Goal: Find specific fact: Find specific fact

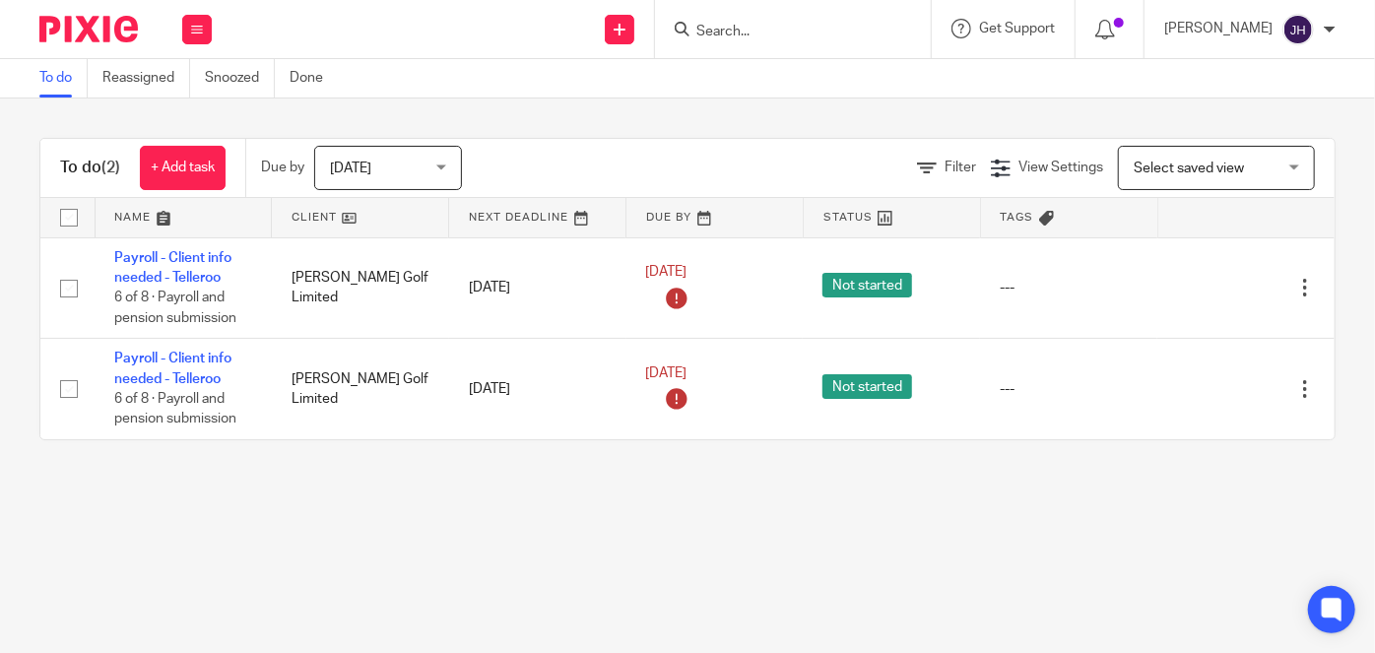
click at [821, 20] on form at bounding box center [799, 29] width 210 height 25
click at [816, 31] on input "Search" at bounding box center [782, 33] width 177 height 18
type input "w"
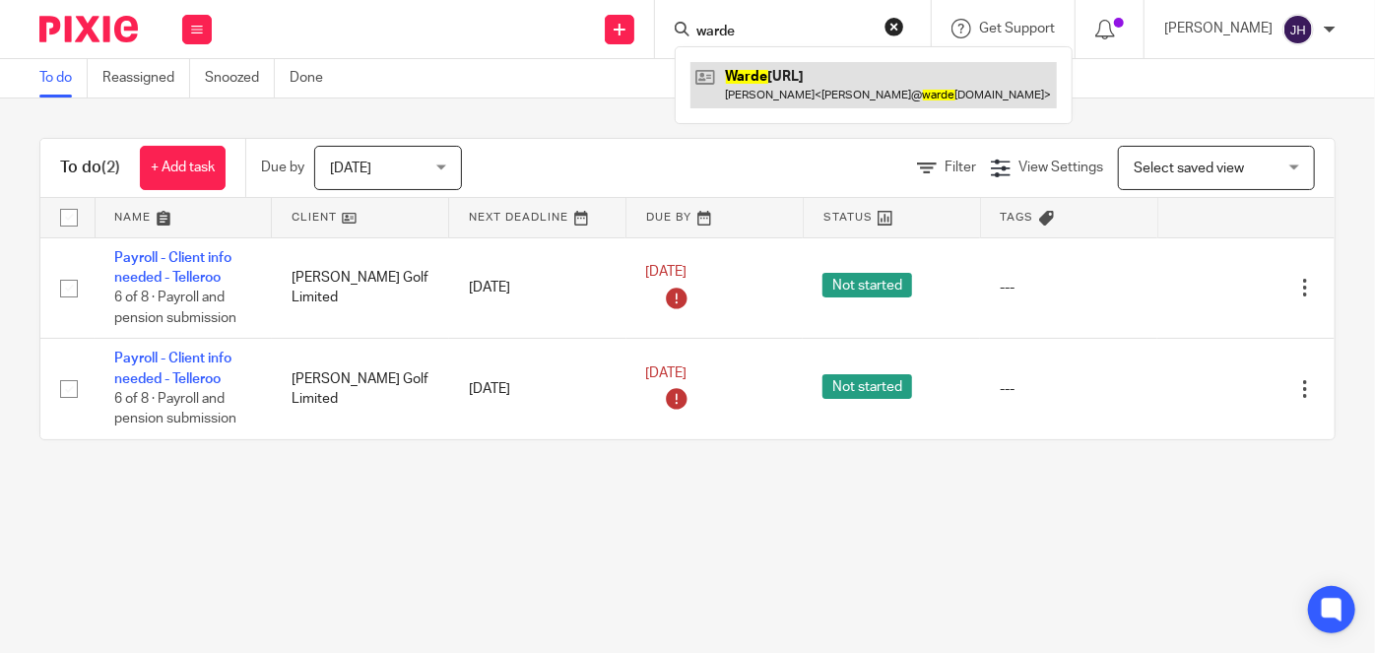
type input "warde"
click at [867, 87] on link at bounding box center [873, 84] width 366 height 45
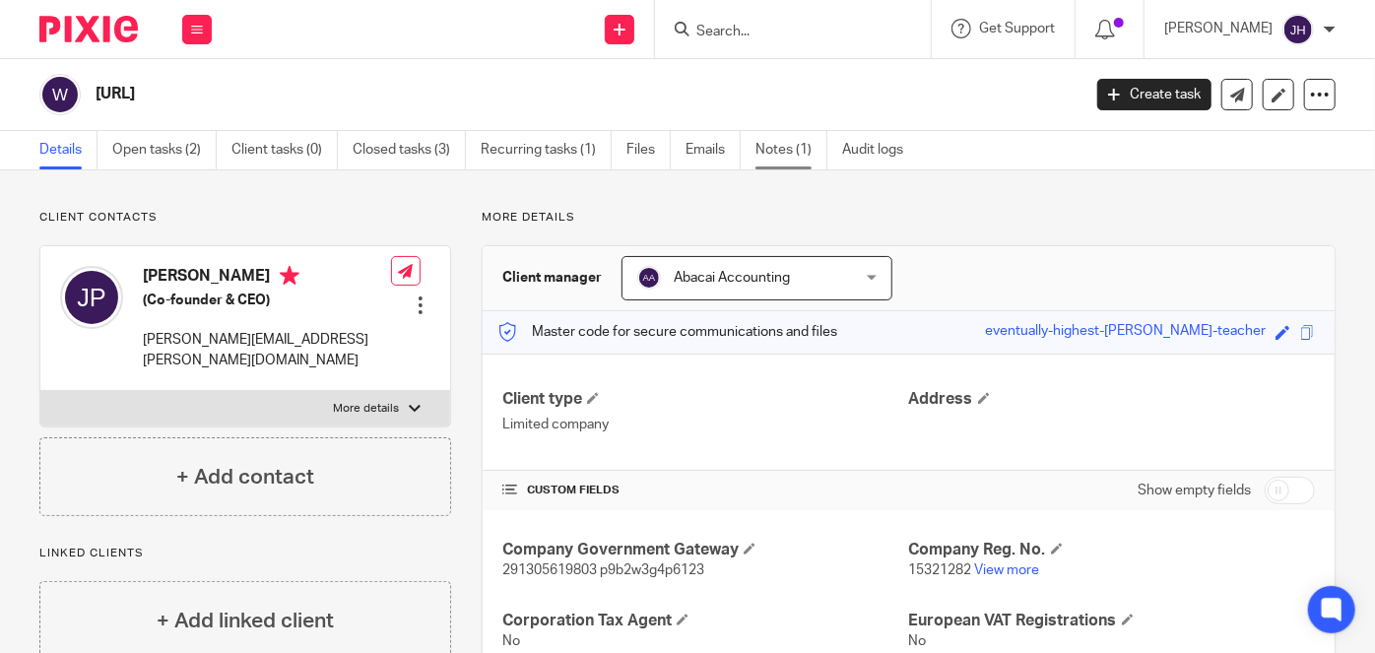
click at [777, 148] on link "Notes (1)" at bounding box center [791, 150] width 72 height 38
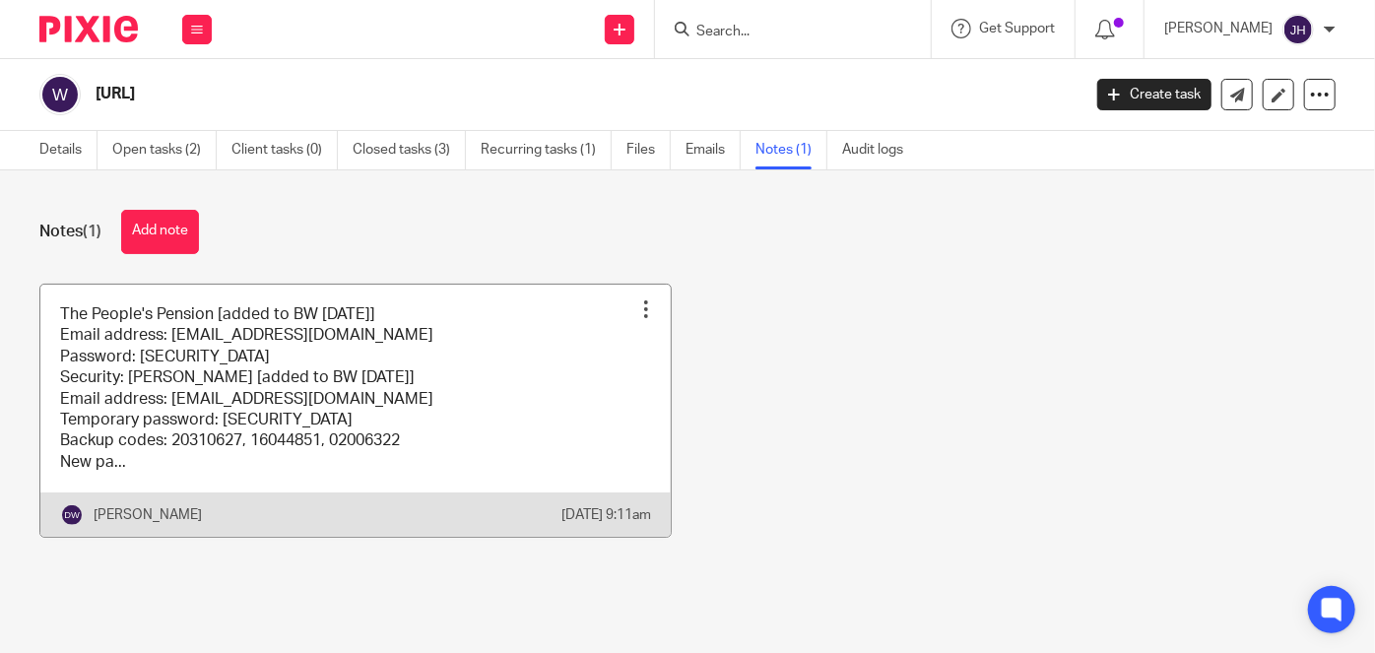
click at [389, 428] on link at bounding box center [355, 411] width 630 height 253
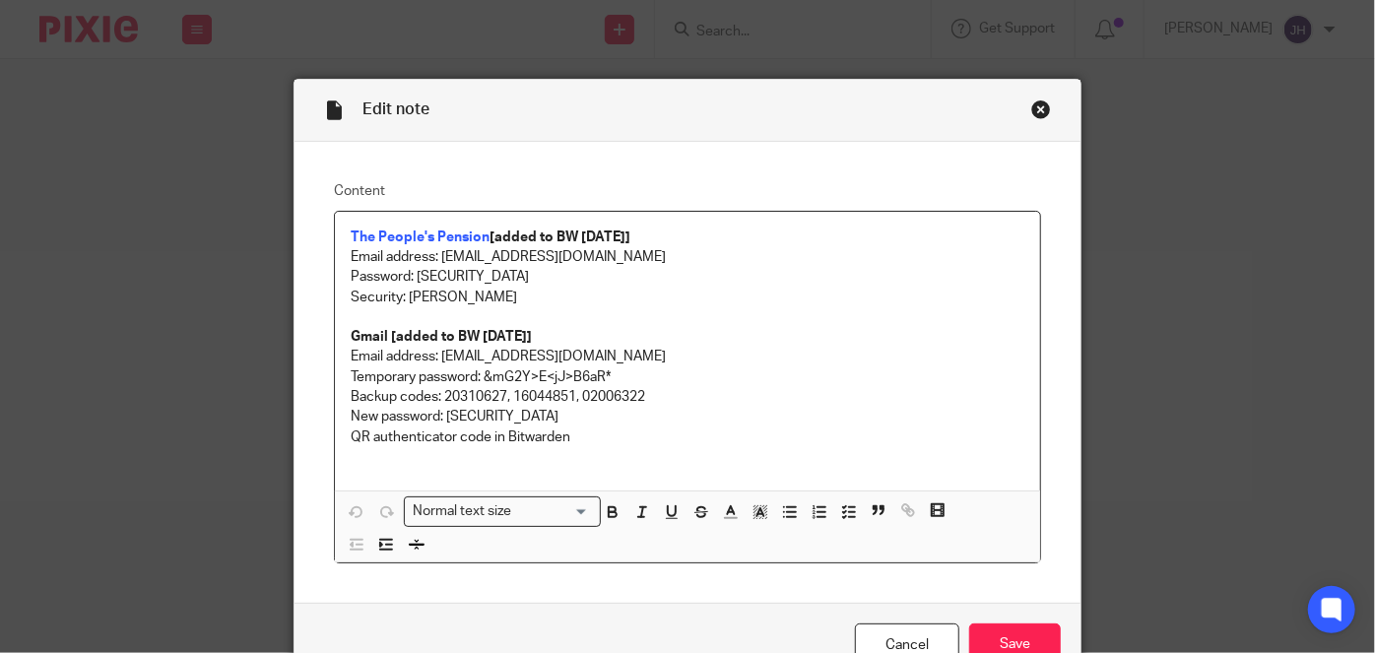
click at [465, 356] on p "Email address: billing@warden-ai.com" at bounding box center [688, 357] width 674 height 20
drag, startPoint x: 465, startPoint y: 356, endPoint x: 607, endPoint y: 354, distance: 141.8
click at [607, 354] on p "Email address: billing@warden-ai.com" at bounding box center [688, 357] width 674 height 20
click at [599, 407] on p "New password: 2Ap9Kn9J@SaZmHn" at bounding box center [688, 417] width 674 height 20
drag, startPoint x: 474, startPoint y: 375, endPoint x: 619, endPoint y: 394, distance: 146.9
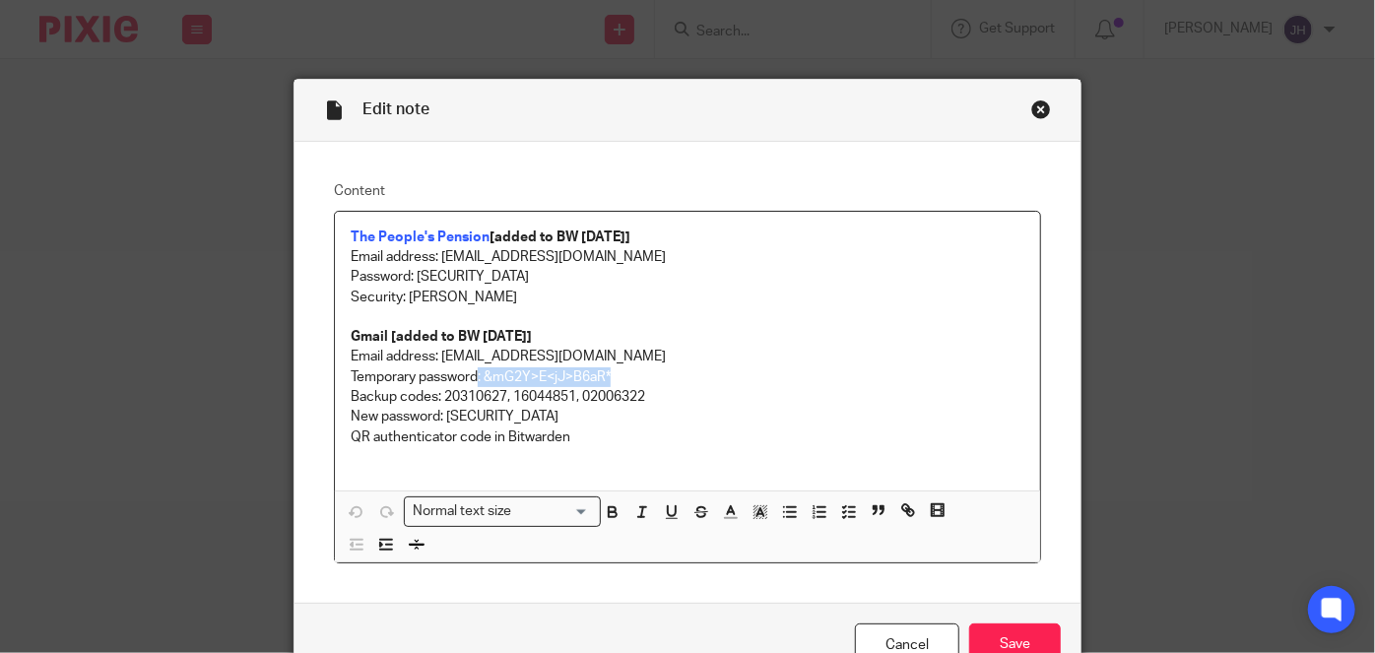
click at [623, 380] on p "Temporary password: &mG2Y>E<jJ>B6aR*" at bounding box center [688, 377] width 674 height 20
click at [608, 413] on p "New password: 2Ap9Kn9J@SaZmHn" at bounding box center [688, 417] width 674 height 20
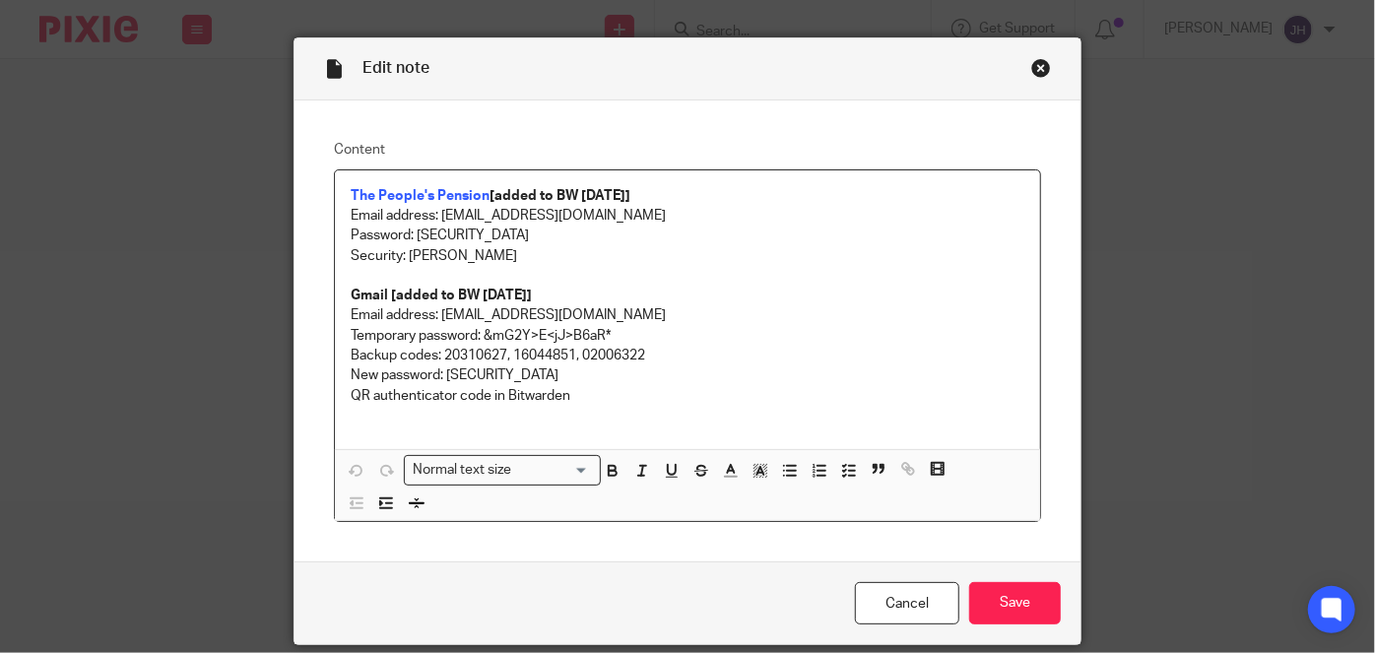
scroll to position [108, 0]
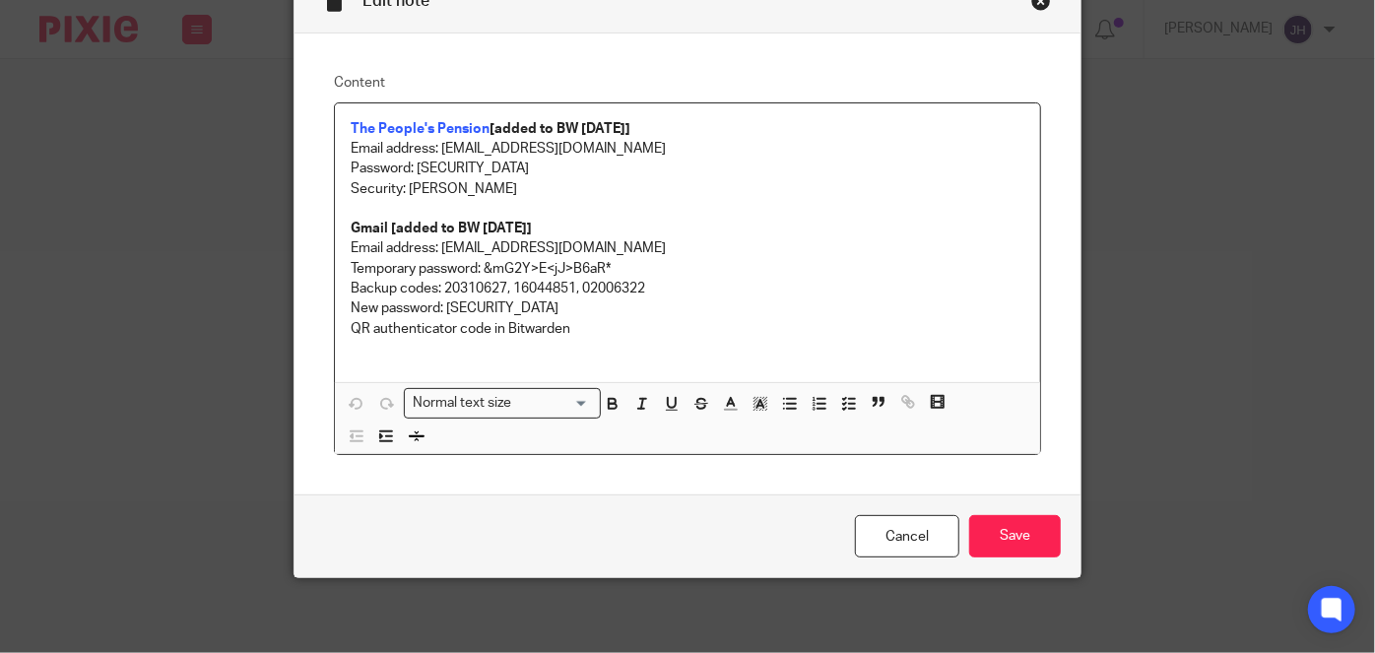
click at [582, 334] on p "QR authenticator code in Bitwarden" at bounding box center [688, 329] width 674 height 20
drag, startPoint x: 548, startPoint y: 326, endPoint x: 388, endPoint y: 294, distance: 162.6
click at [376, 297] on div "The People's Pension [added to BW 8/8/2025] Email address: teamabacai+1@abacai.…" at bounding box center [687, 242] width 705 height 279
click at [477, 271] on p "Temporary password: &mG2Y>E<jJ>B6aR*" at bounding box center [688, 269] width 674 height 20
click at [423, 222] on strong "Gmail [added to BW 8/8/2025]" at bounding box center [441, 229] width 181 height 14
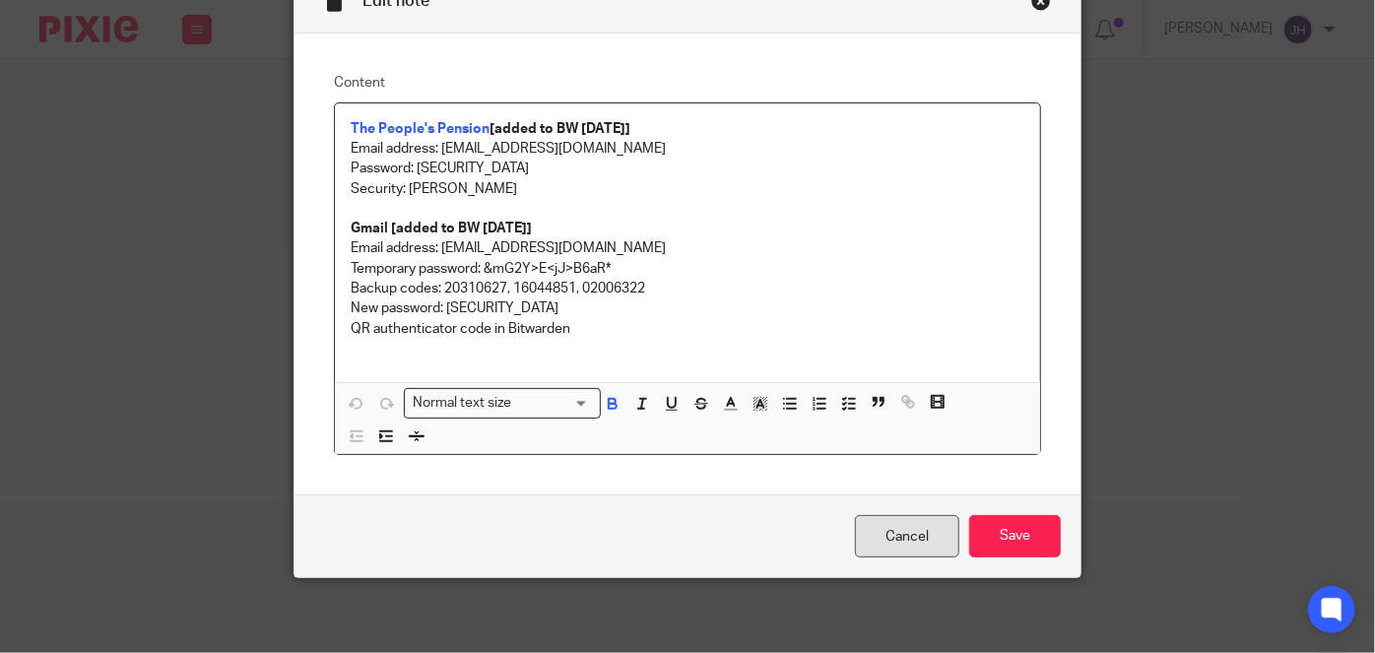
click at [897, 539] on link "Cancel" at bounding box center [907, 536] width 104 height 42
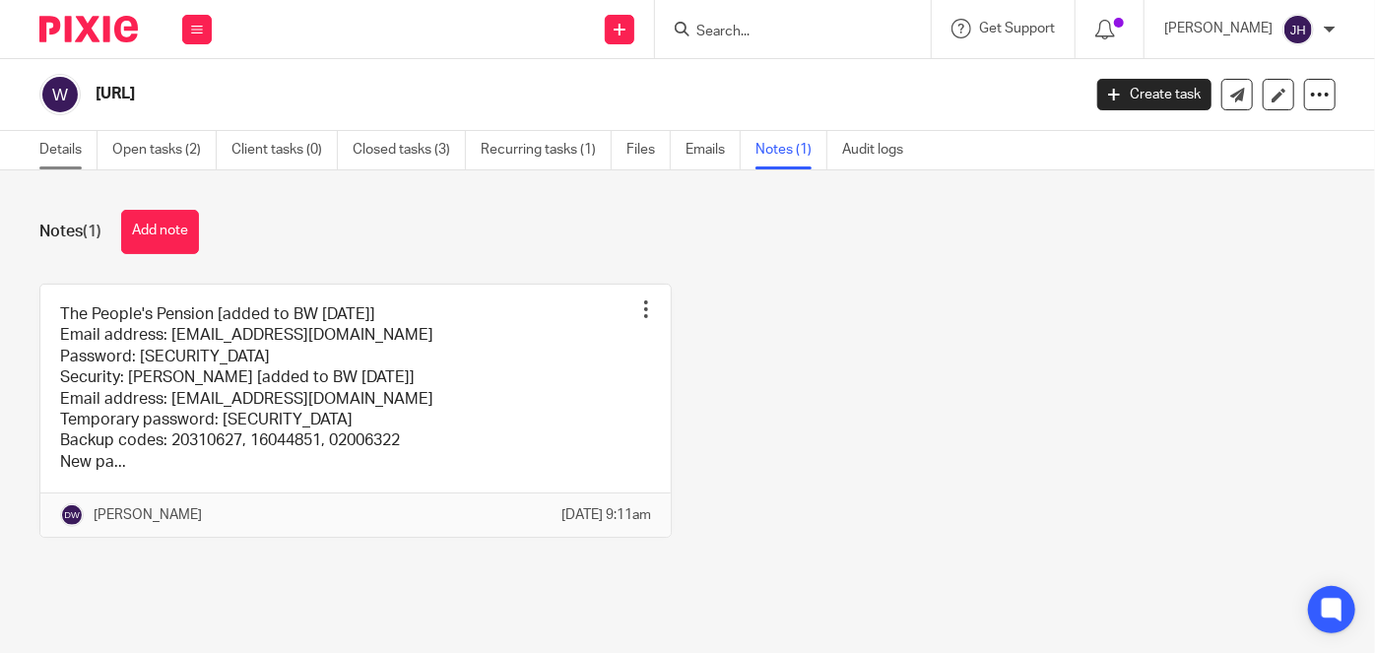
click at [78, 151] on link "Details" at bounding box center [68, 150] width 58 height 38
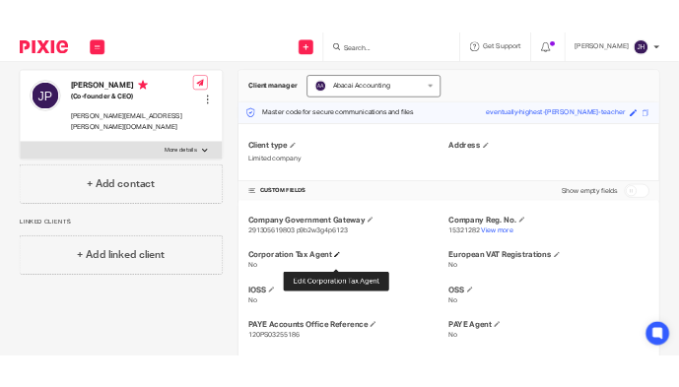
scroll to position [178, 0]
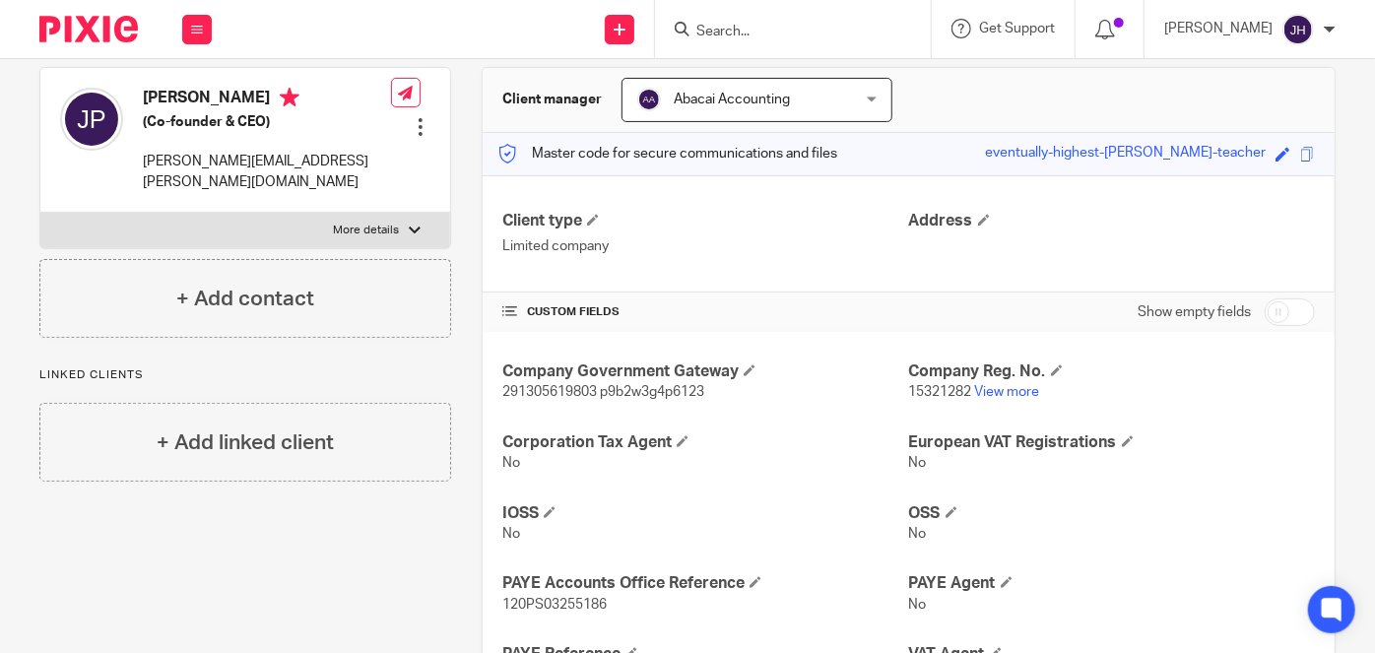
click at [516, 387] on span "291305619803 p9b2w3g4p6123" at bounding box center [603, 392] width 202 height 14
copy span "291305619803"
click at [643, 395] on span "291305619803 p9b2w3g4p6123" at bounding box center [603, 392] width 202 height 14
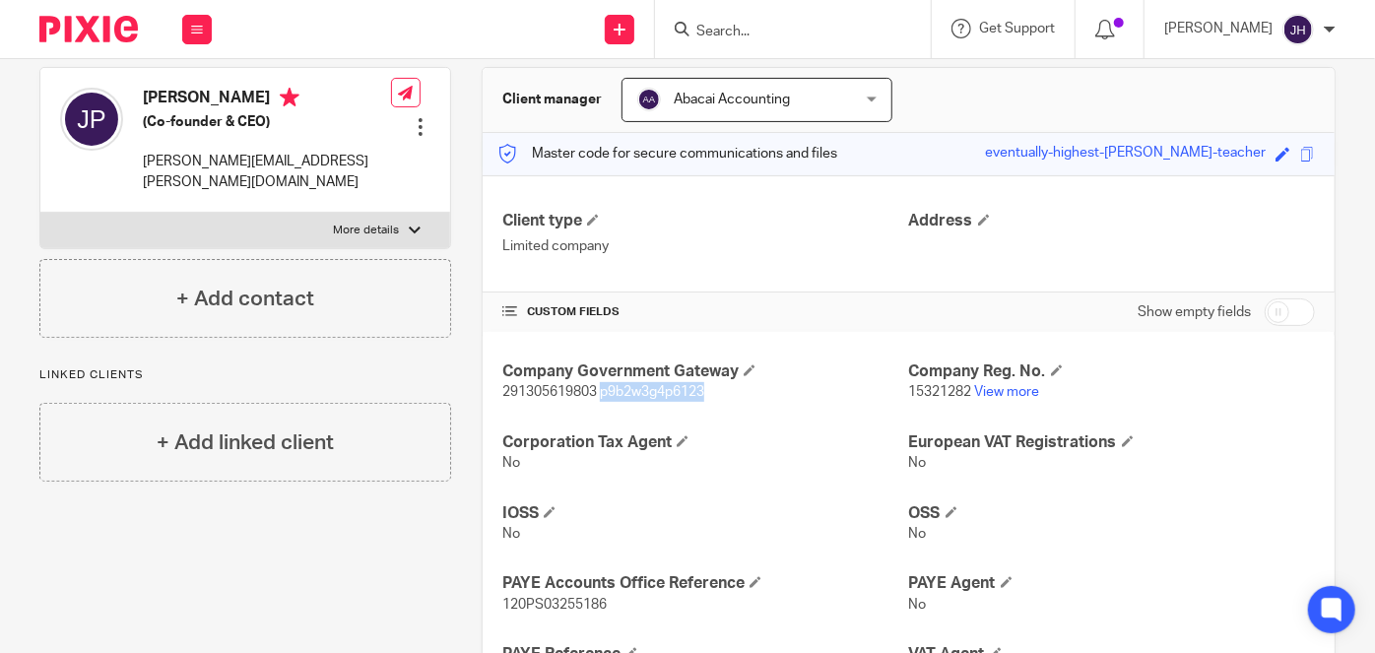
copy span "p9b2w3g4p6123"
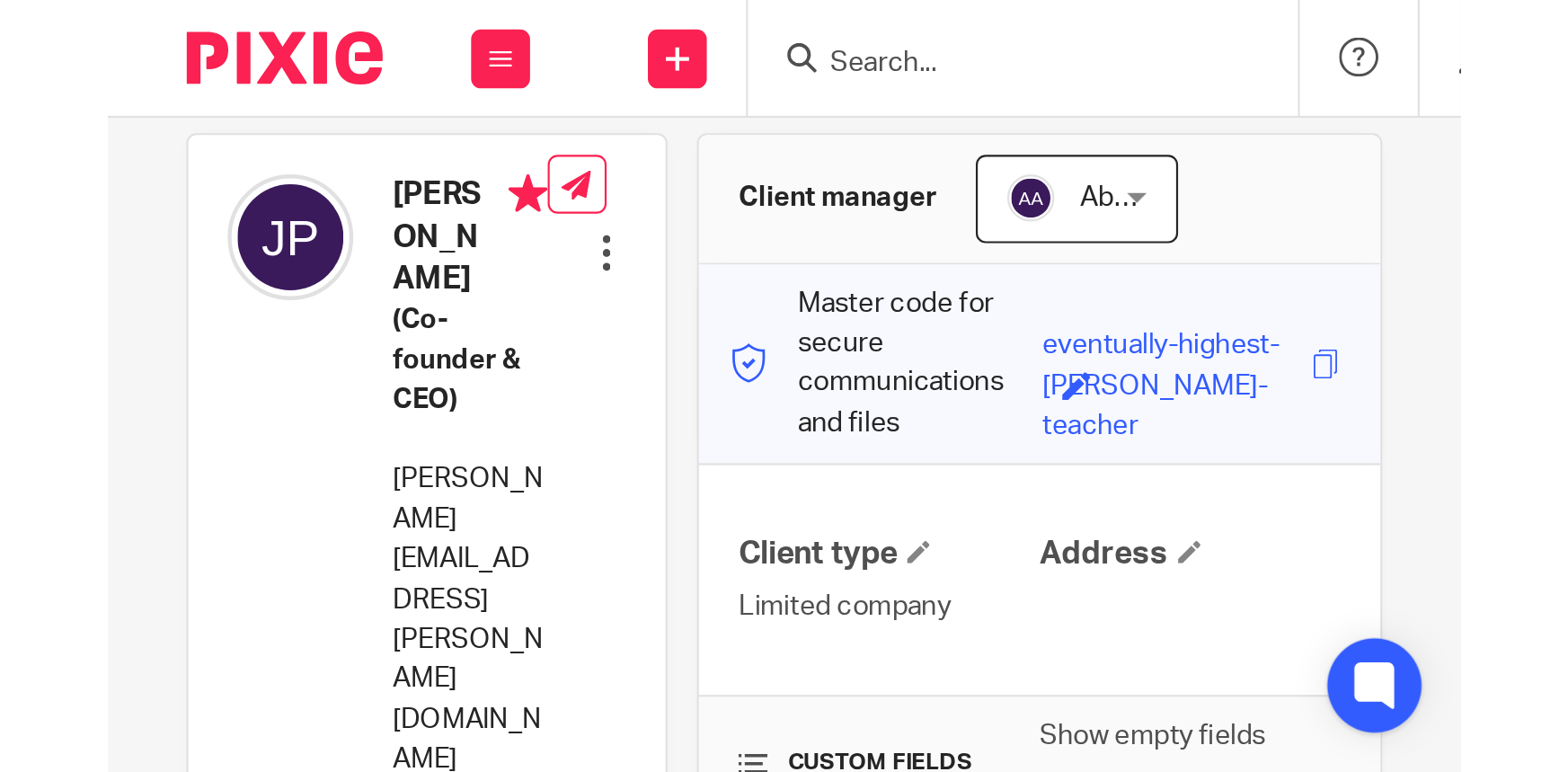
scroll to position [144, 0]
